Goal: Task Accomplishment & Management: Manage account settings

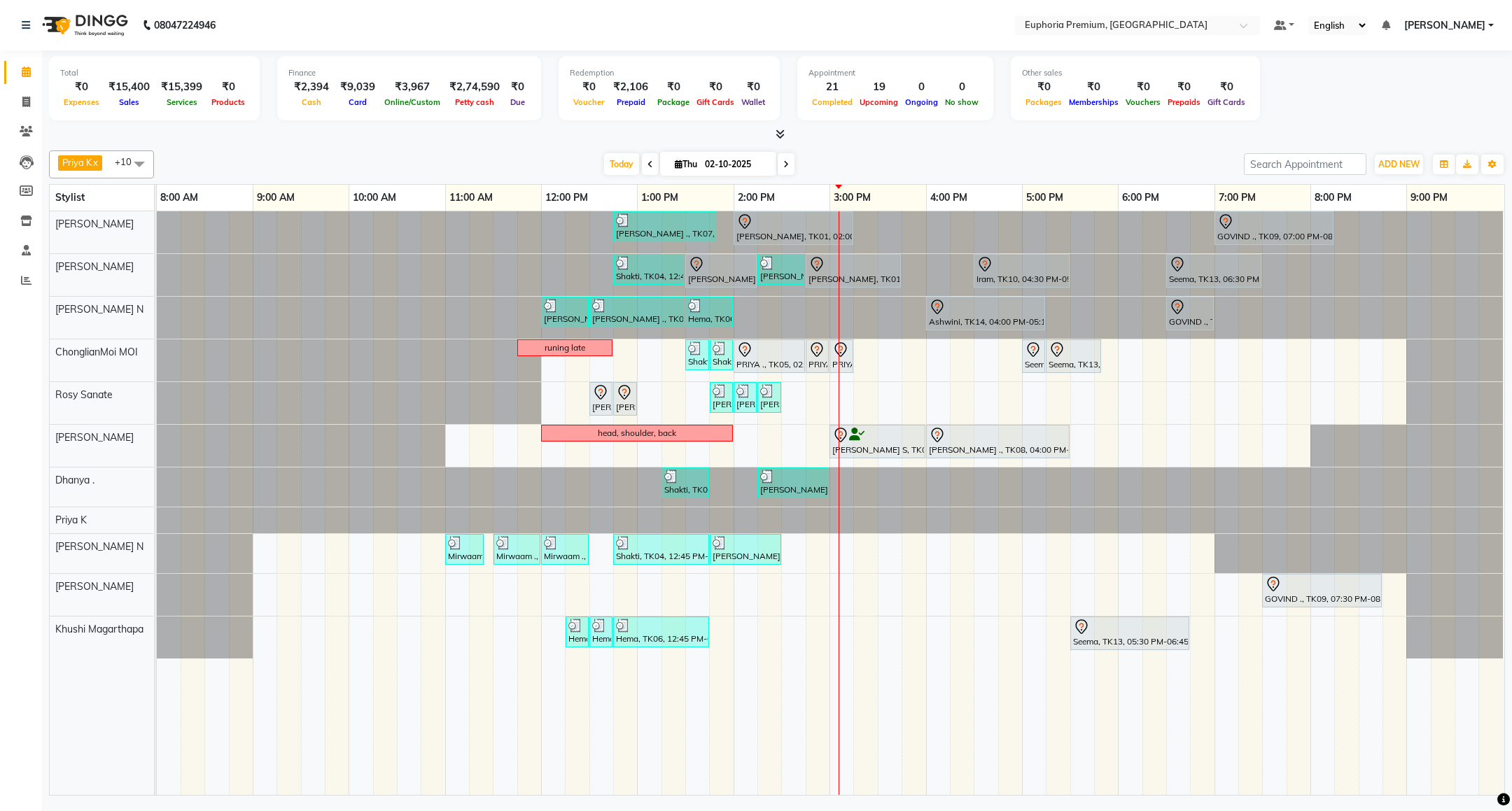
click at [1447, 25] on span "[PERSON_NAME]" at bounding box center [1444, 26] width 82 height 15
click at [1446, 97] on link "Sign out" at bounding box center [1422, 96] width 128 height 22
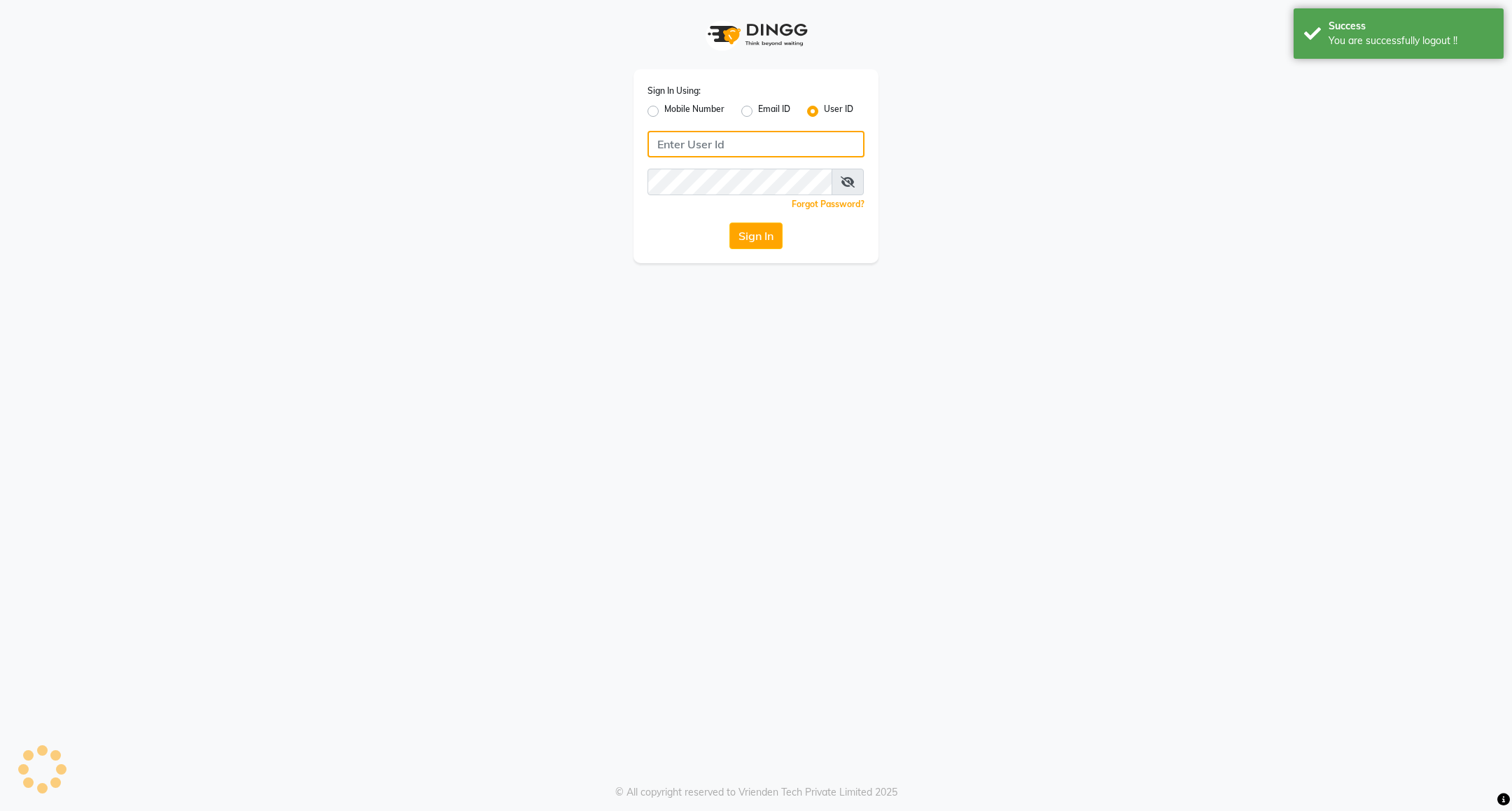
type input "7760179992"
click at [670, 109] on label "Mobile Number" at bounding box center [695, 111] width 61 height 16
click at [670, 109] on input "Mobile Number" at bounding box center [669, 107] width 9 height 9
radio input "true"
radio input "false"
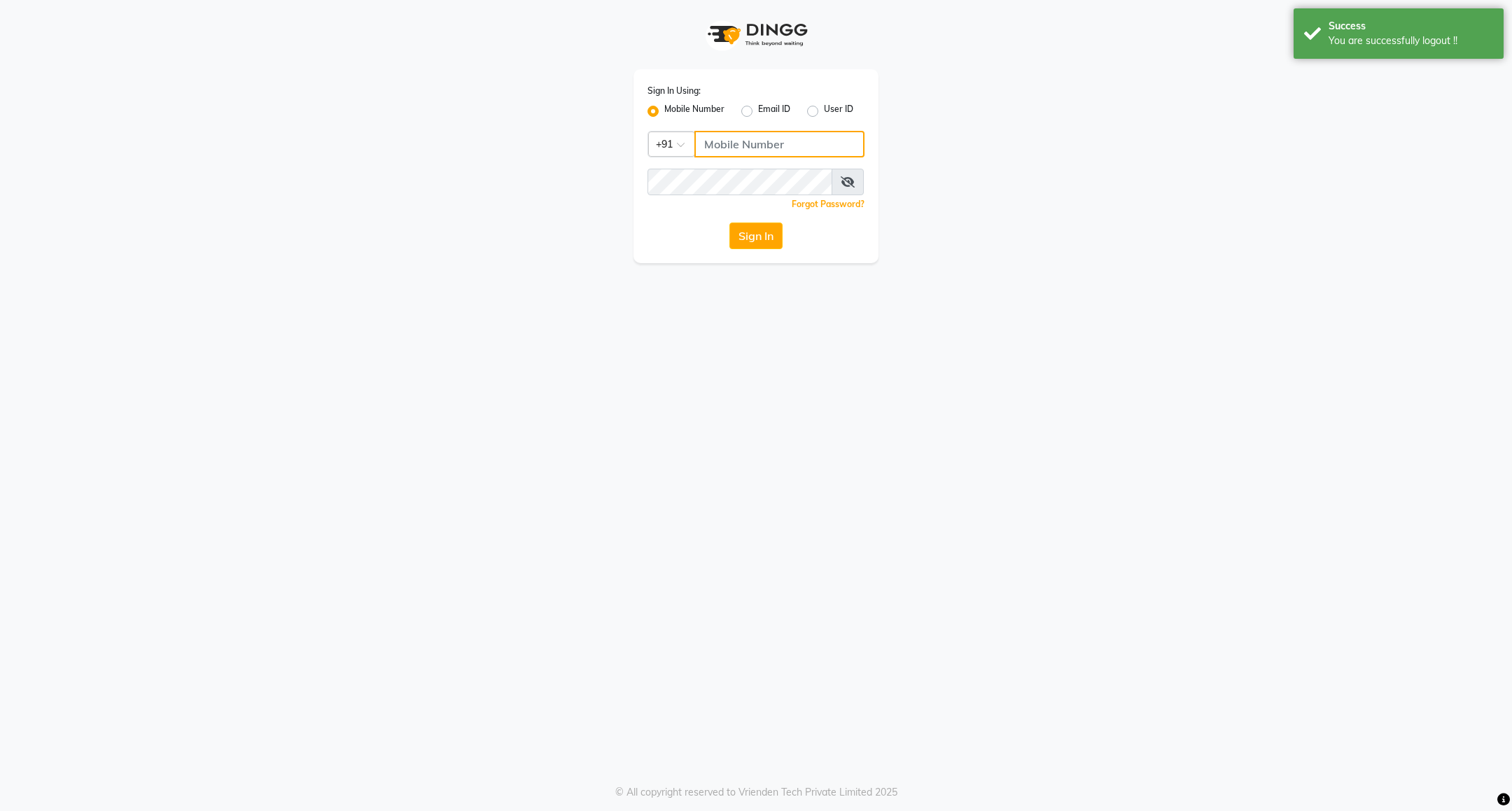
click at [750, 148] on input "Username" at bounding box center [779, 144] width 171 height 27
type input "8884568139"
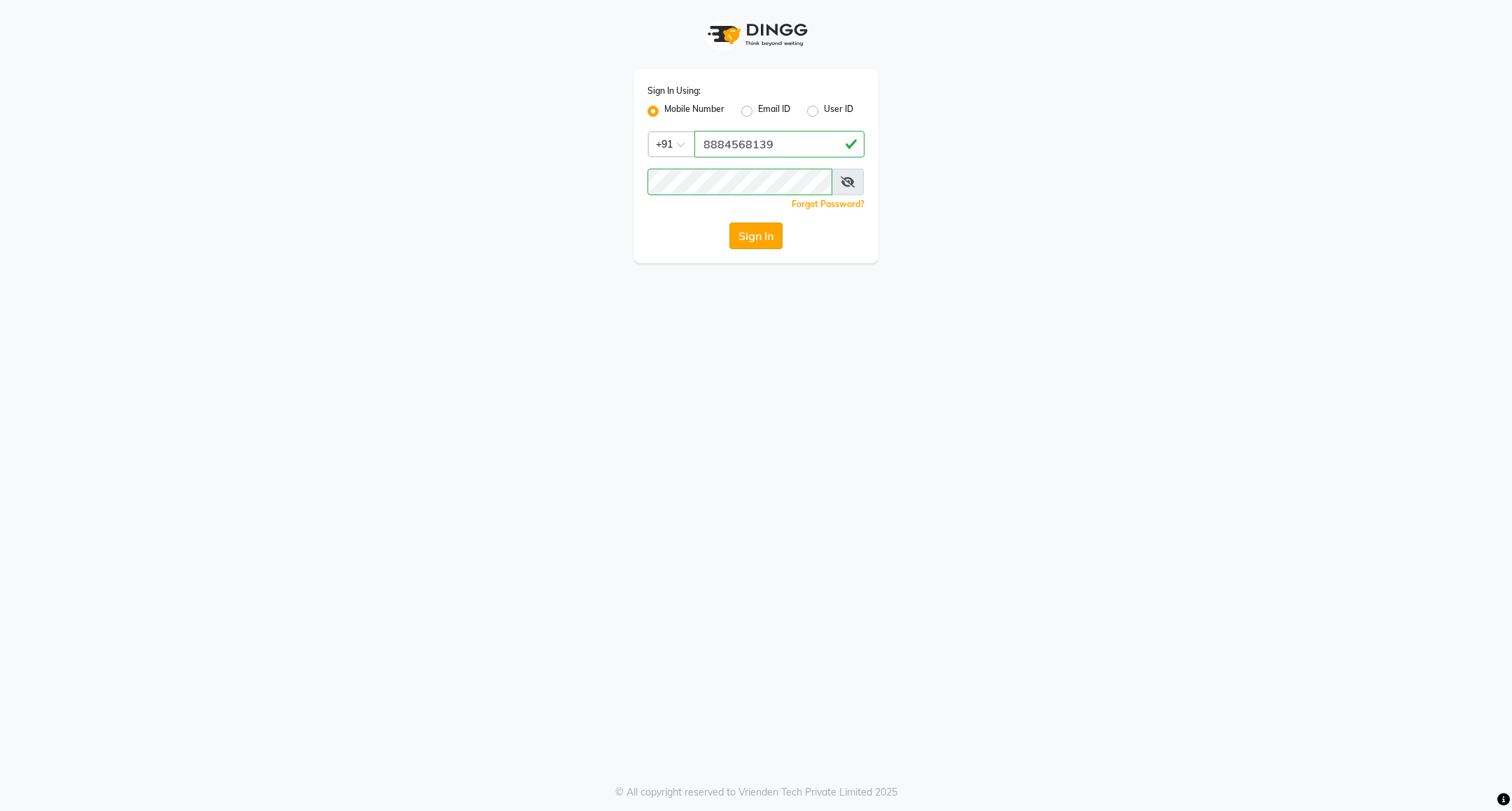
click at [741, 238] on button "Sign In" at bounding box center [756, 236] width 53 height 27
